Goal: Book appointment/travel/reservation

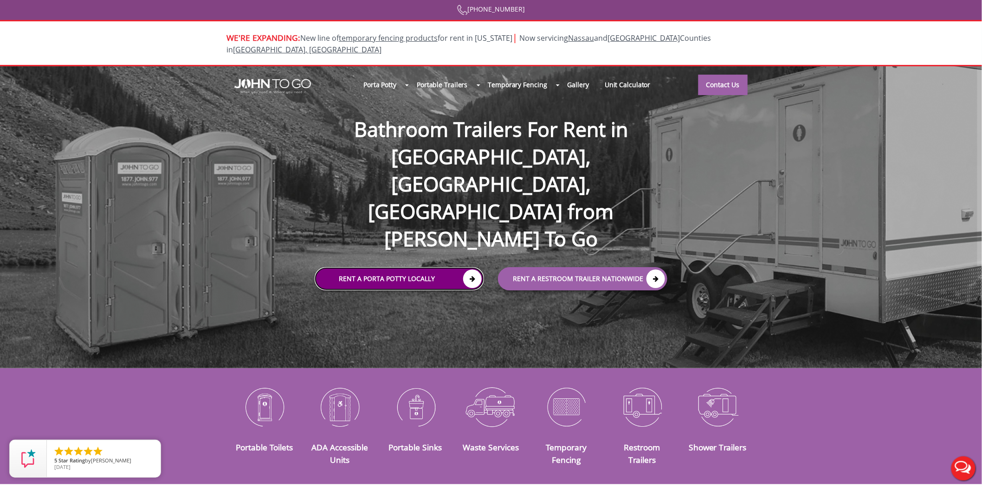
click at [428, 267] on link "Rent a Porta Potty Locally" at bounding box center [399, 278] width 169 height 23
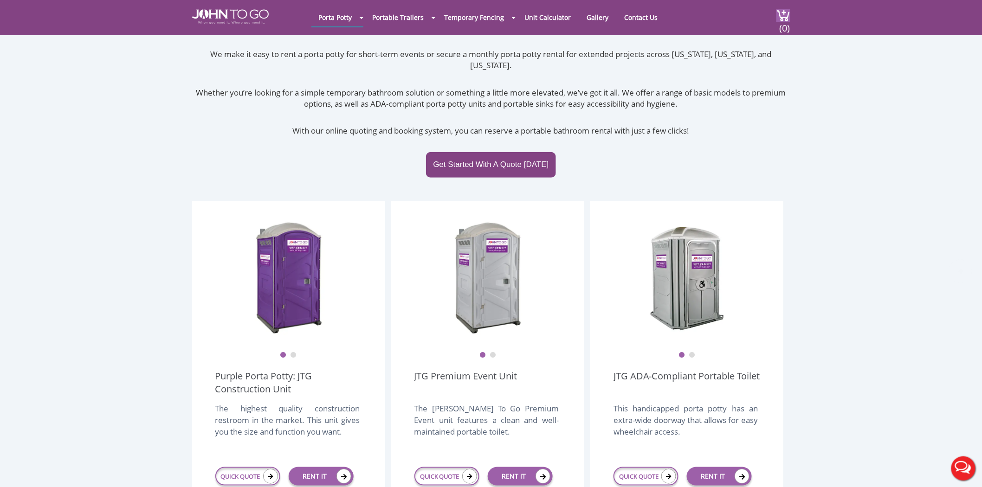
scroll to position [155, 0]
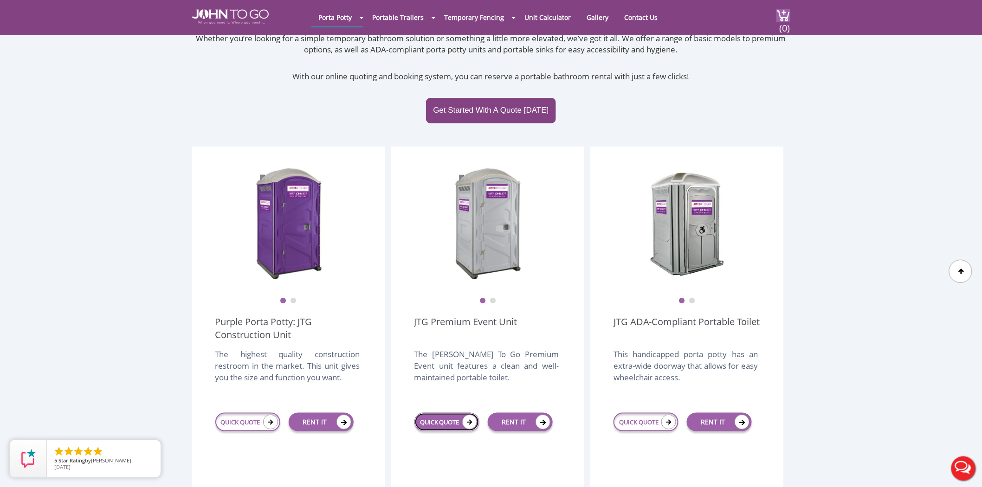
click at [455, 413] on link "QUICK QUOTE" at bounding box center [446, 422] width 65 height 19
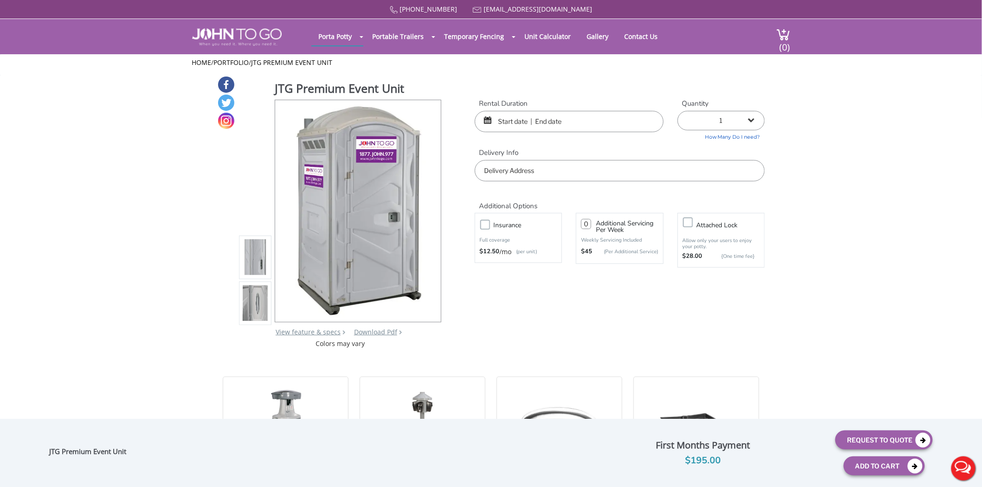
click at [511, 135] on div "Rental Duration Quantity 1 2 (5% discount) 3 (8% discount) 4 (10% discount) 5 (…" at bounding box center [620, 140] width 304 height 83
click at [519, 116] on input "text" at bounding box center [569, 121] width 189 height 21
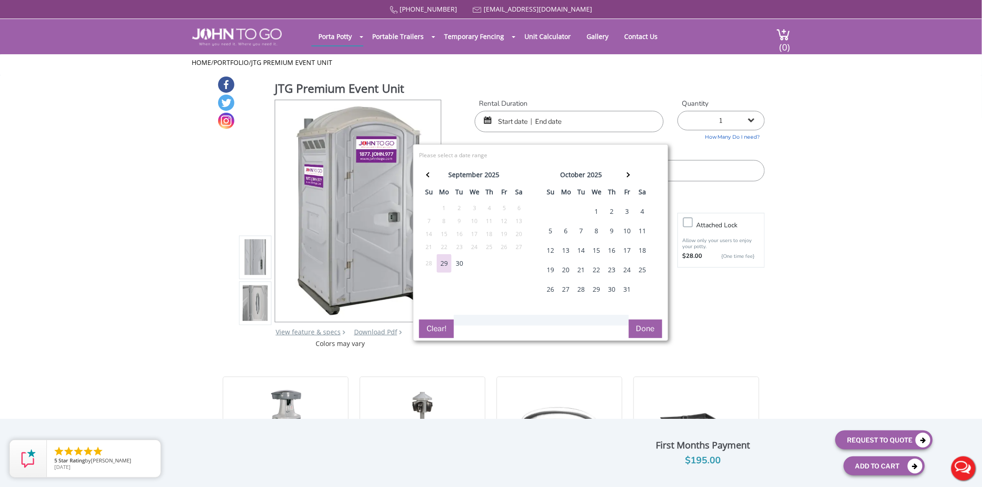
click at [455, 263] on div "30" at bounding box center [459, 263] width 15 height 19
click at [566, 233] on div "6" at bounding box center [566, 231] width 15 height 19
type input "09/30/2025 to 10/06/2025"
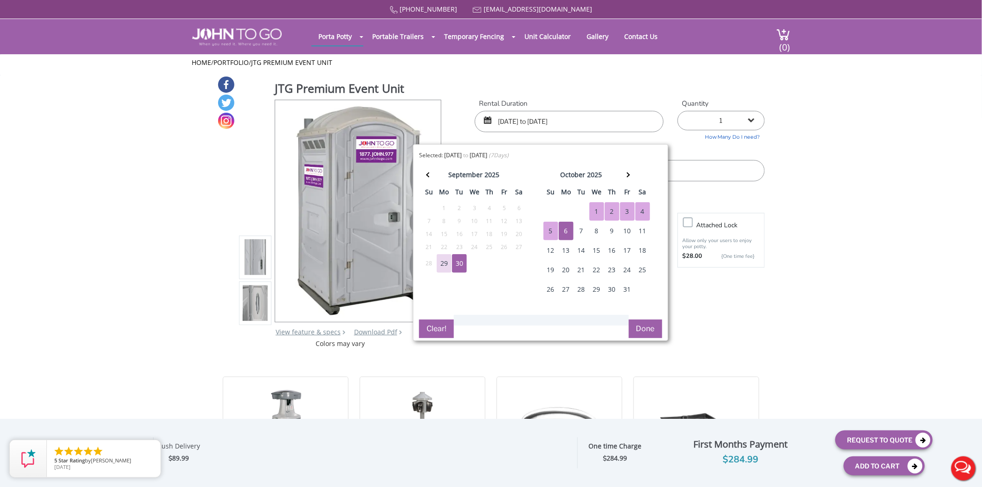
click at [642, 324] on button "Done" at bounding box center [645, 329] width 33 height 19
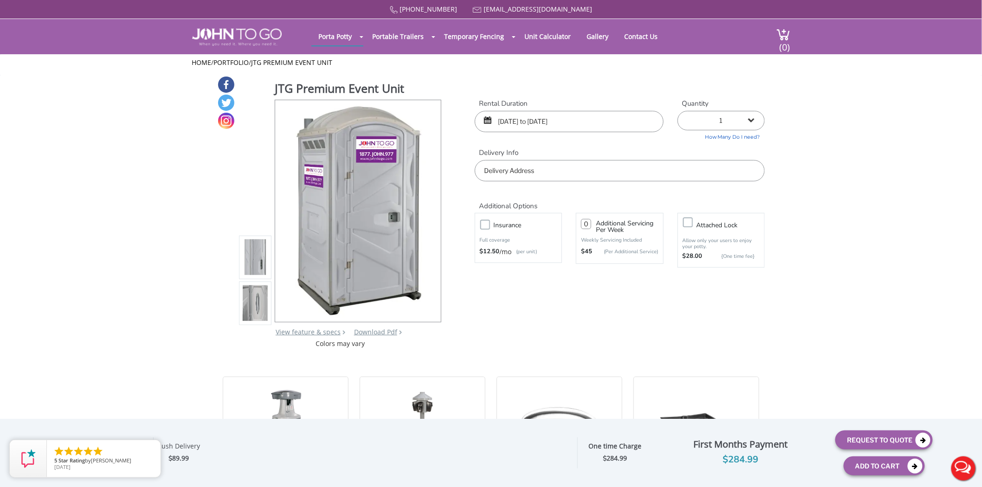
click at [565, 175] on input "text" at bounding box center [620, 170] width 290 height 21
paste input "3809 Corporal Stone St Bayside NY"
type input "3809 Corporal Stone St, Bayside, NY, USA"
